Goal: Task Accomplishment & Management: Manage account settings

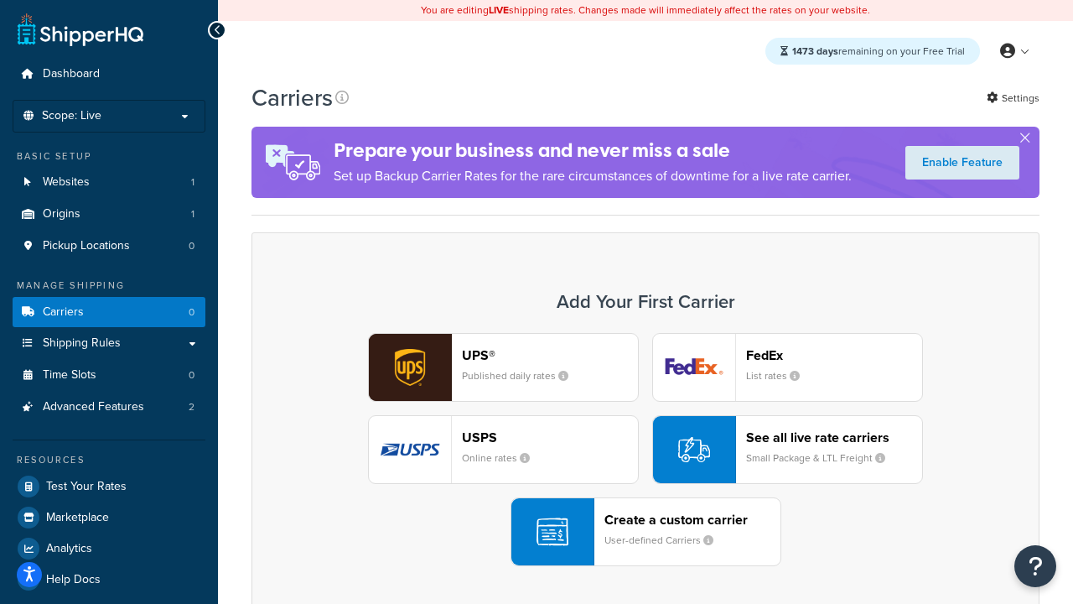
click at [646, 450] on div "UPS® Published daily rates FedEx List rates USPS Online rates See all live rate…" at bounding box center [645, 449] width 753 height 233
click at [834, 355] on header "FedEx" at bounding box center [834, 355] width 176 height 16
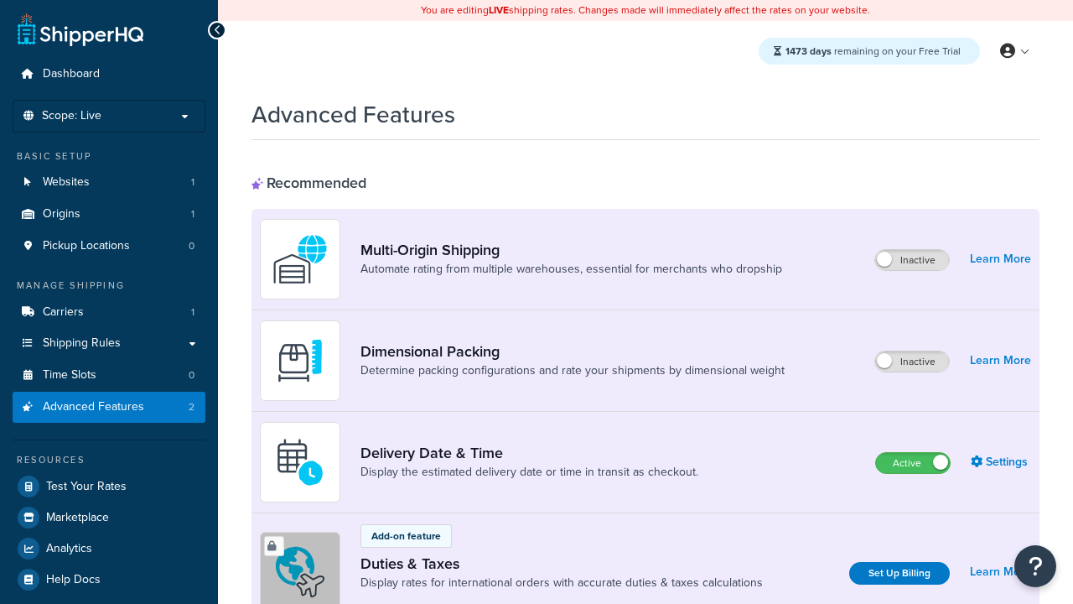
click at [913, 464] on label "Active" at bounding box center [913, 463] width 74 height 20
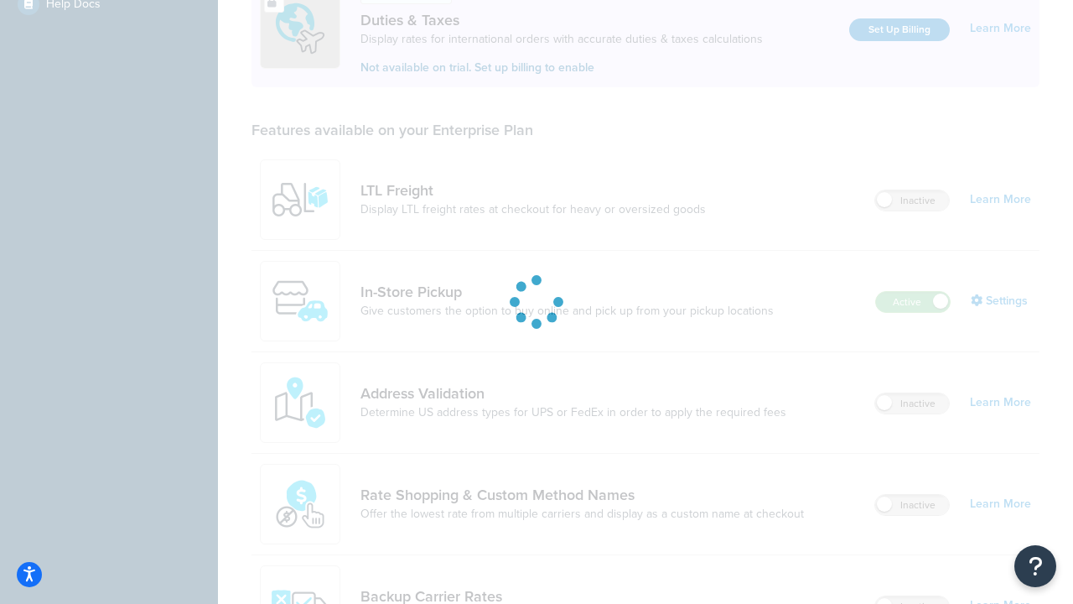
scroll to position [511, 0]
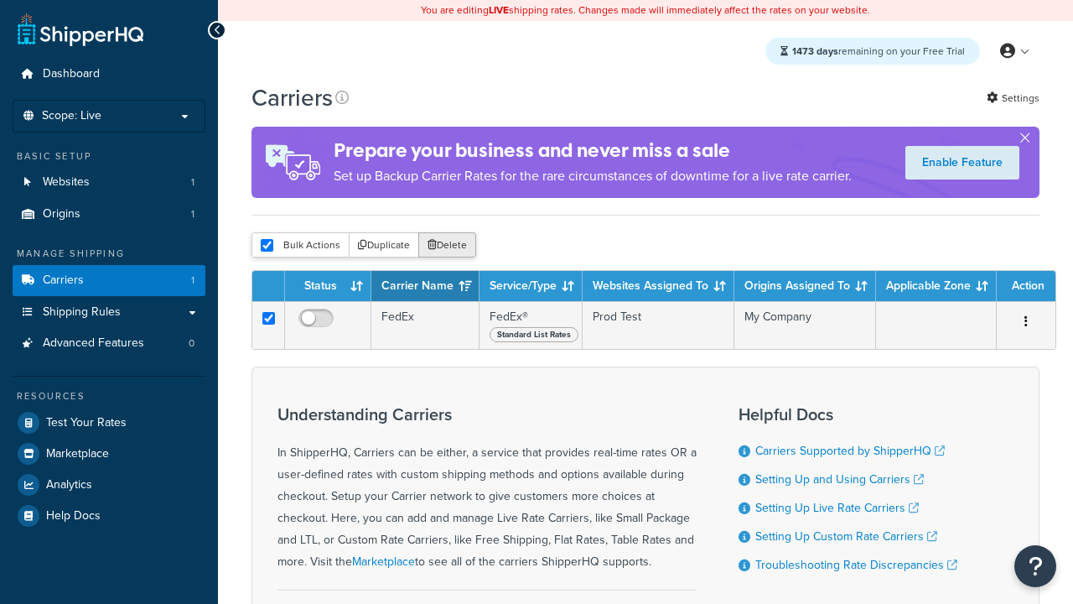
click at [446, 246] on button "Delete" at bounding box center [447, 244] width 58 height 25
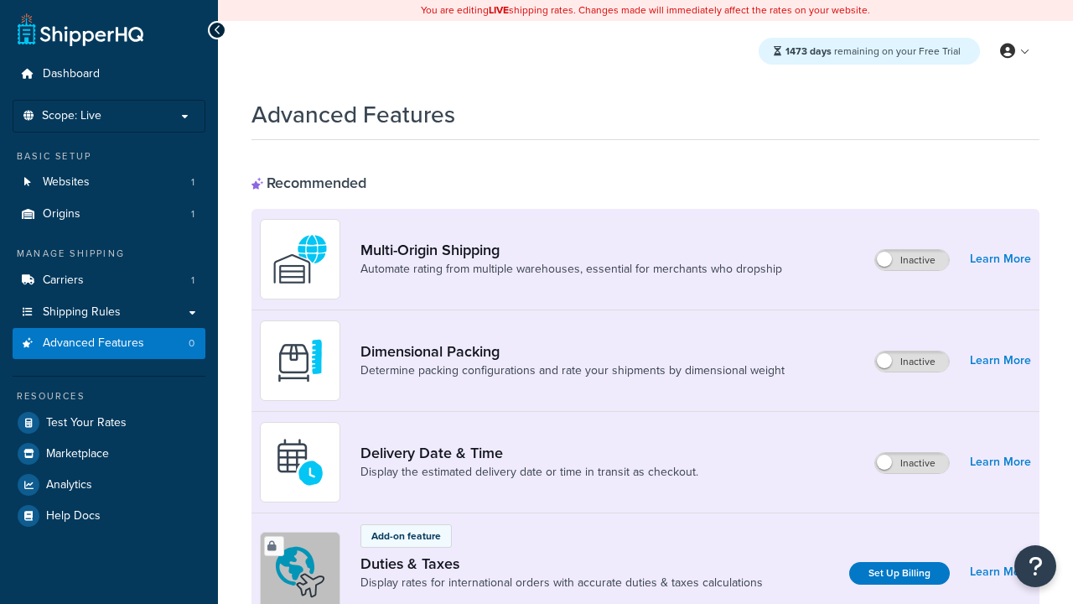
scroll to position [543, 0]
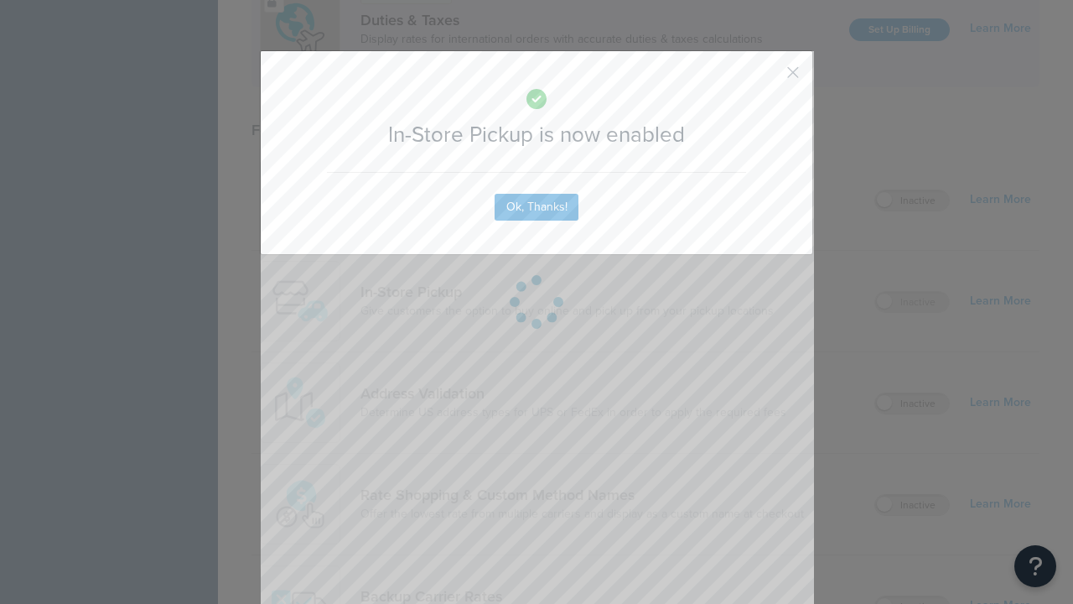
scroll to position [0, 0]
click at [768, 78] on button "button" at bounding box center [768, 78] width 4 height 4
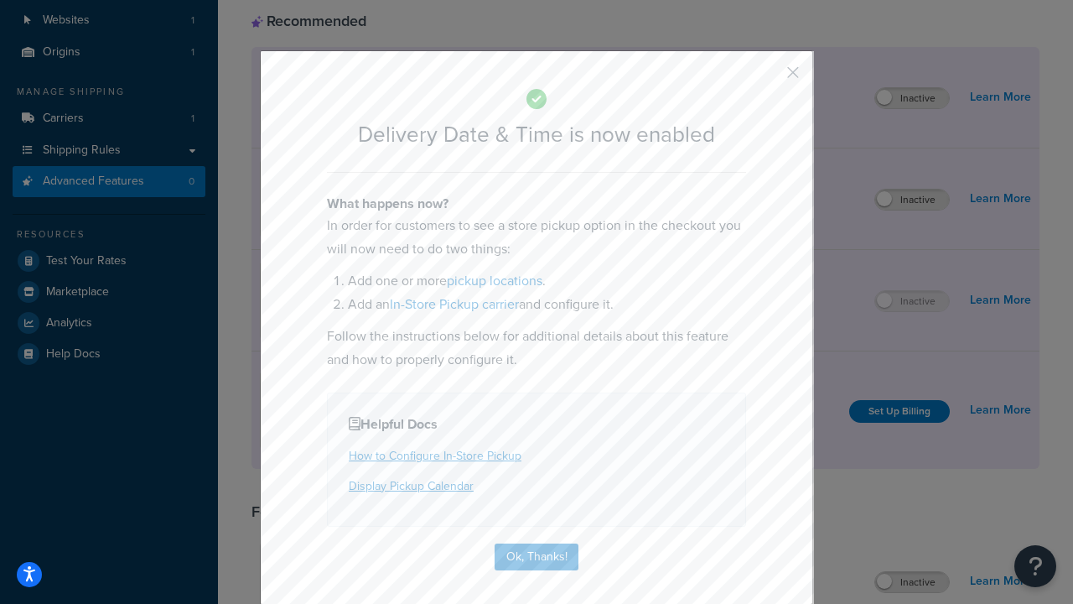
click at [768, 78] on button "button" at bounding box center [768, 78] width 4 height 4
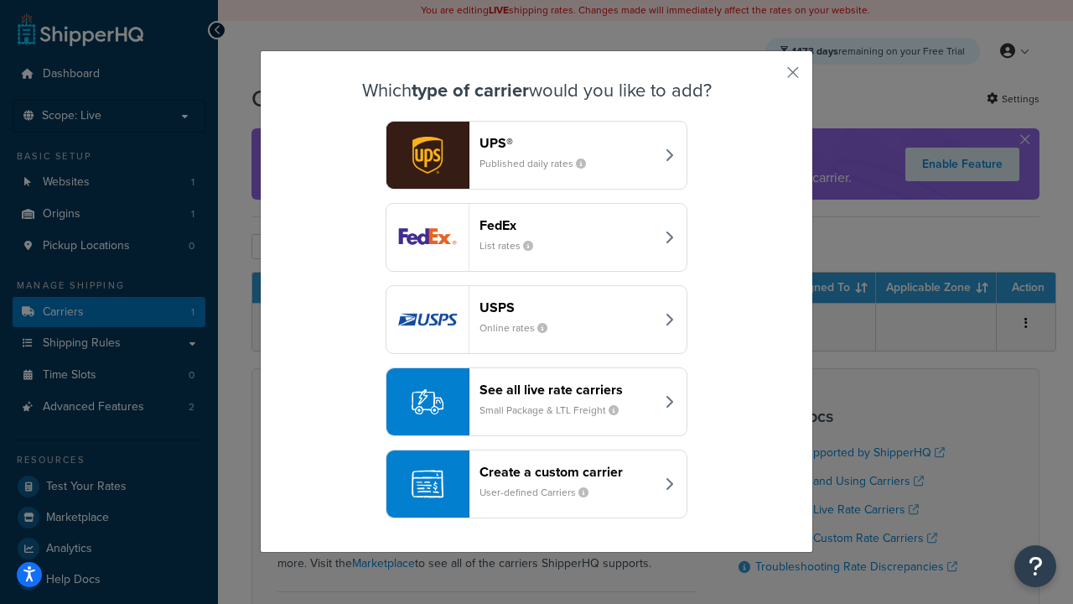
click at [537, 485] on small "User-defined Carriers" at bounding box center [541, 492] width 122 height 15
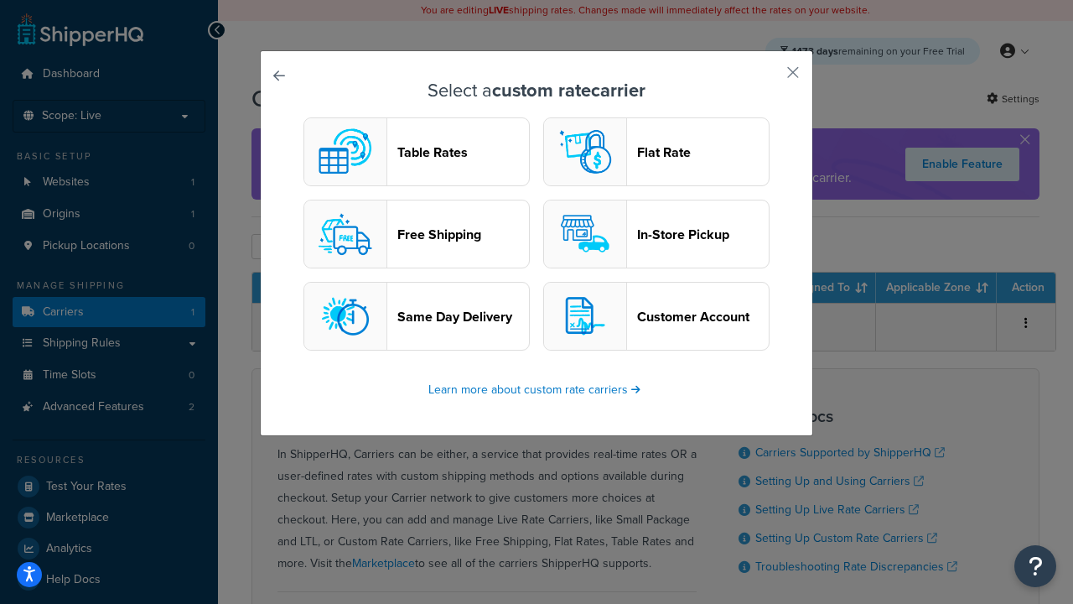
click at [656, 235] on header "In-Store Pickup" at bounding box center [703, 234] width 132 height 16
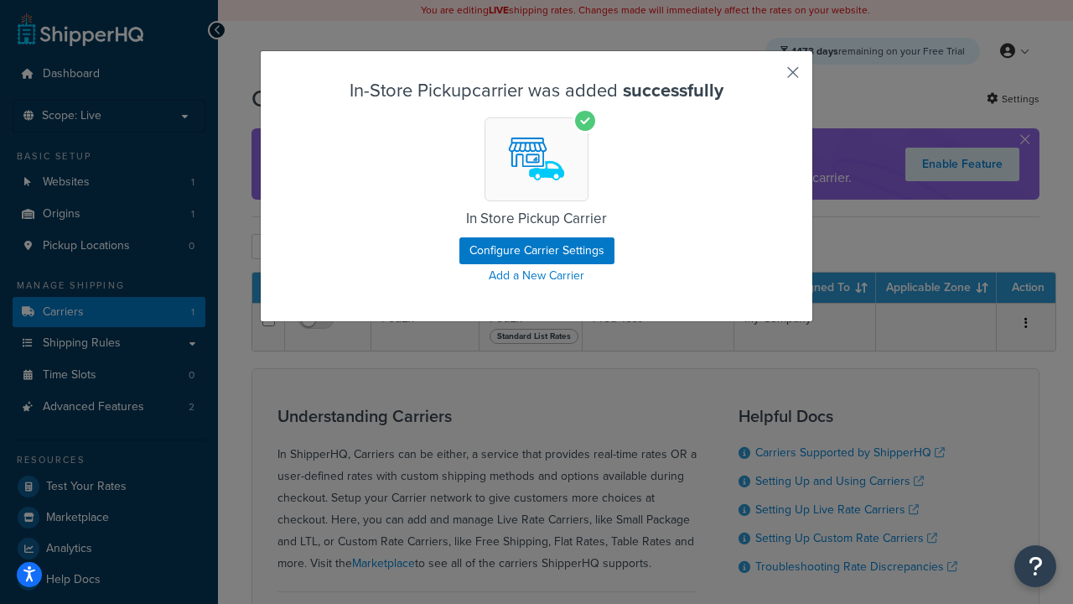
click at [768, 78] on button "button" at bounding box center [768, 78] width 4 height 4
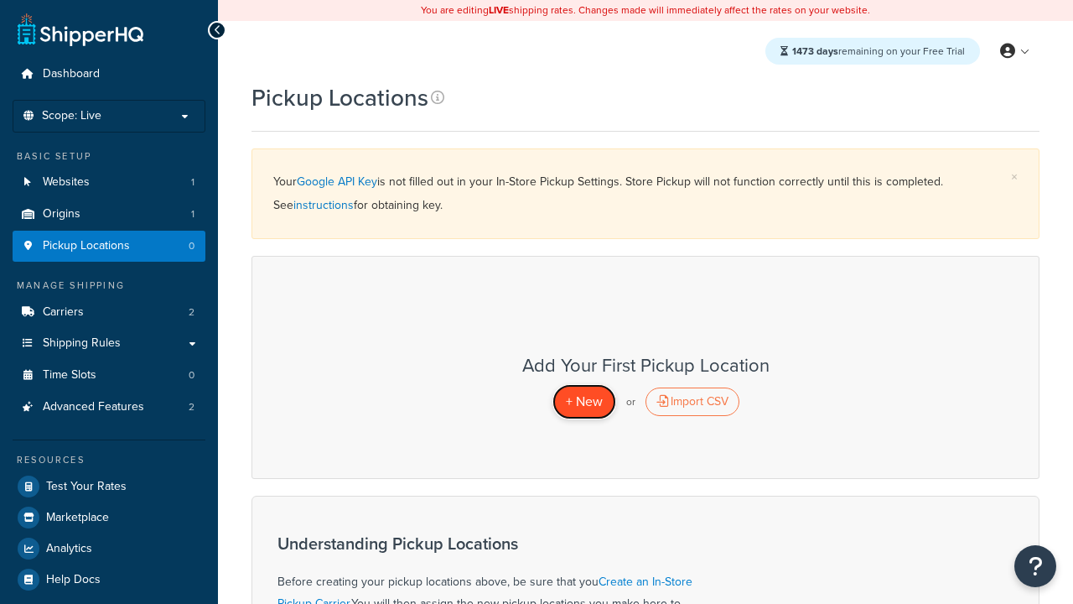
click at [584, 402] on span "+ New" at bounding box center [584, 401] width 37 height 19
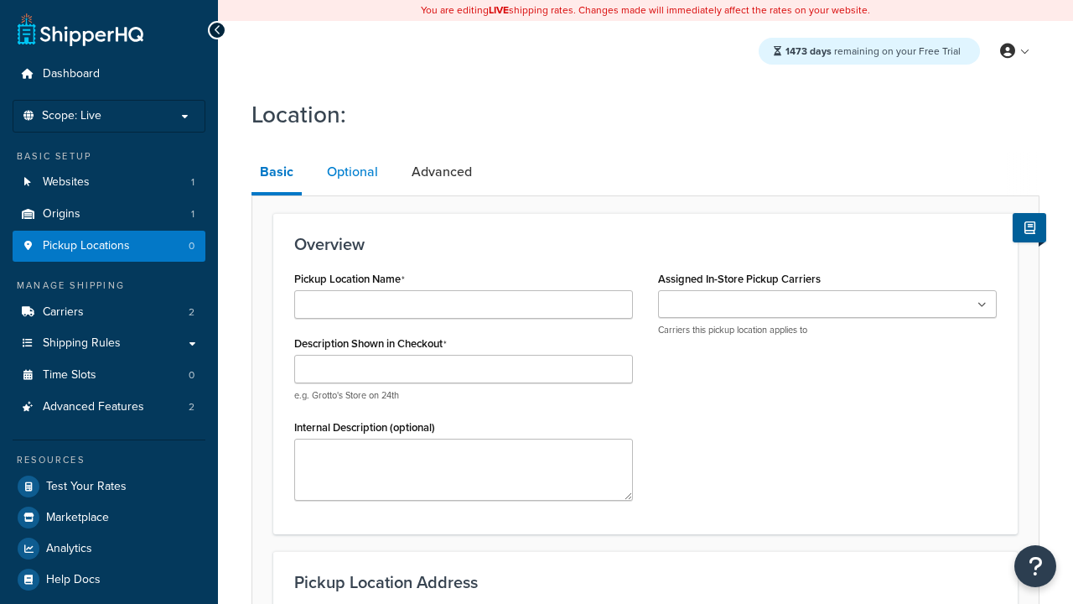
click at [351, 173] on link "Optional" at bounding box center [353, 172] width 68 height 40
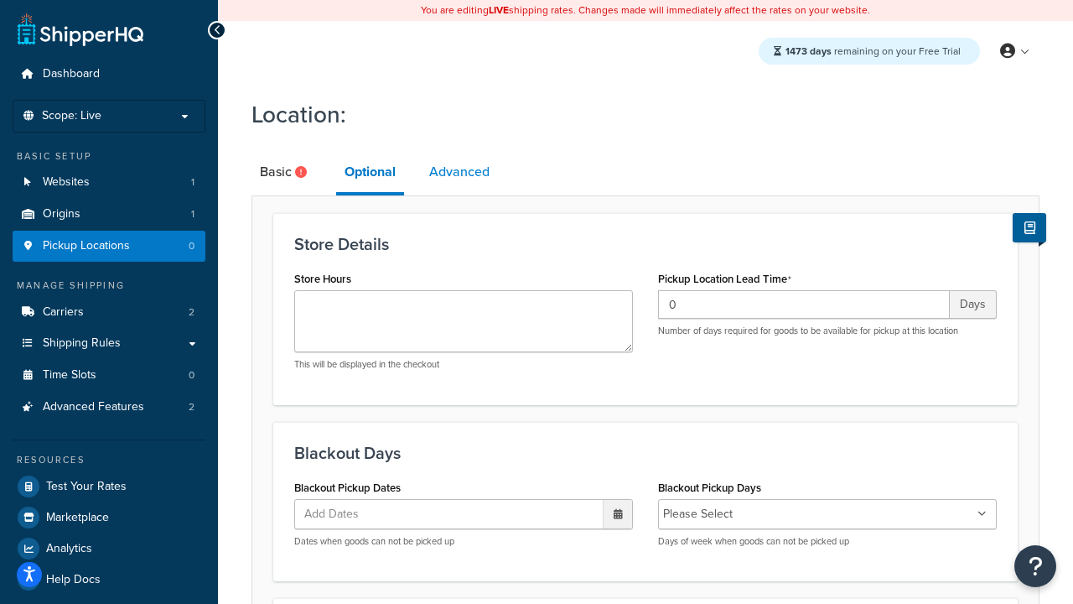
click at [460, 173] on link "Advanced" at bounding box center [459, 172] width 77 height 40
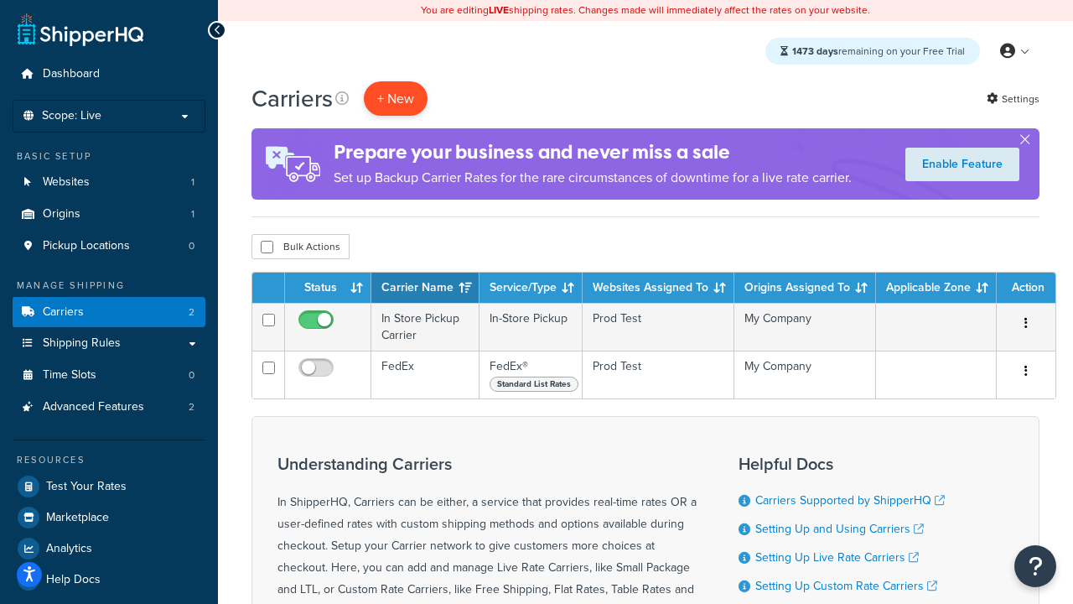
click at [396, 99] on button "+ New" at bounding box center [396, 98] width 64 height 34
